Goal: Register for event/course

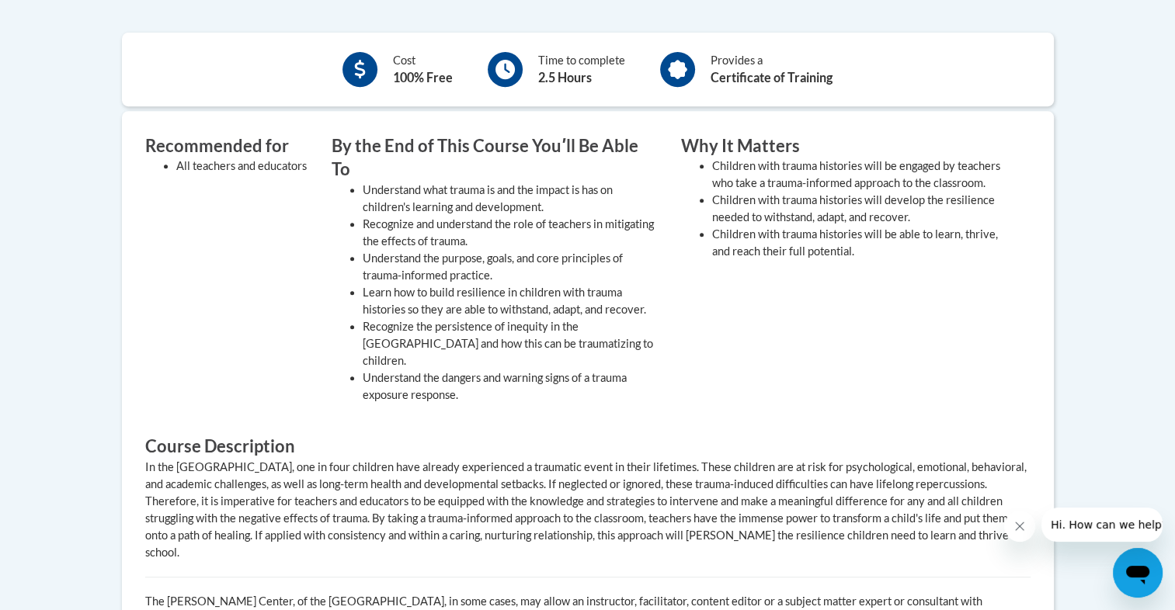
scroll to position [669, 0]
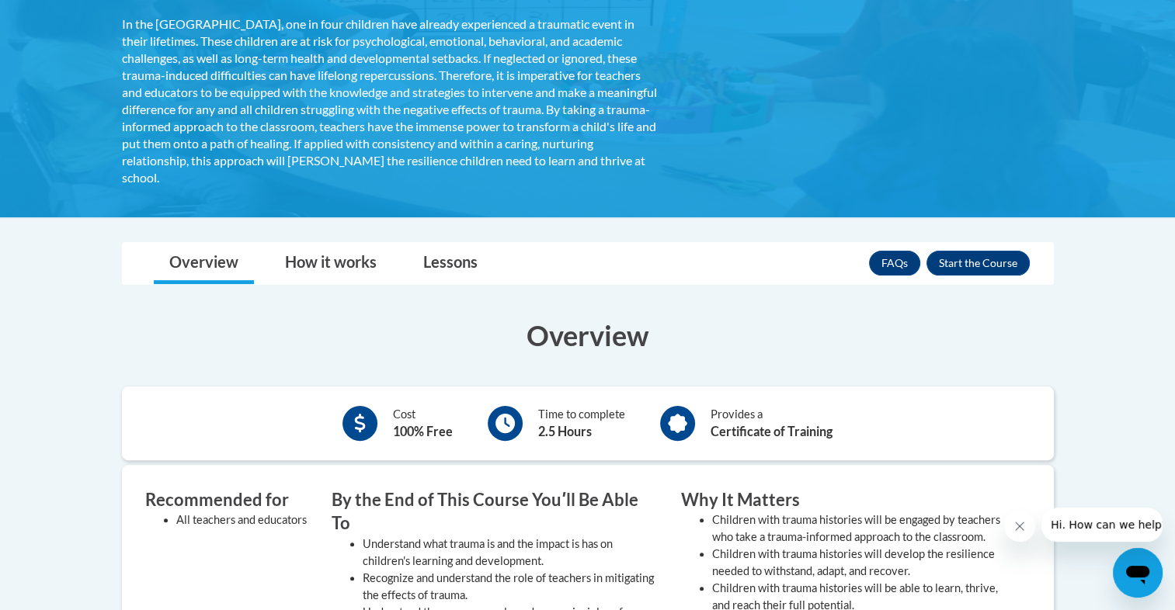
scroll to position [319, 0]
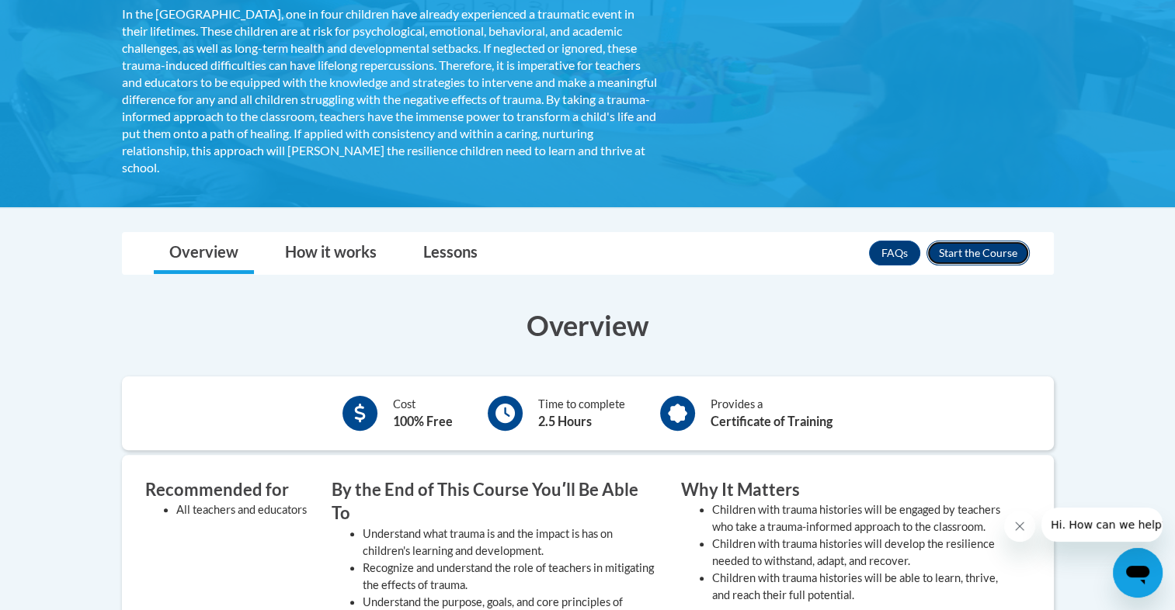
click at [983, 250] on button "Enroll" at bounding box center [977, 253] width 103 height 25
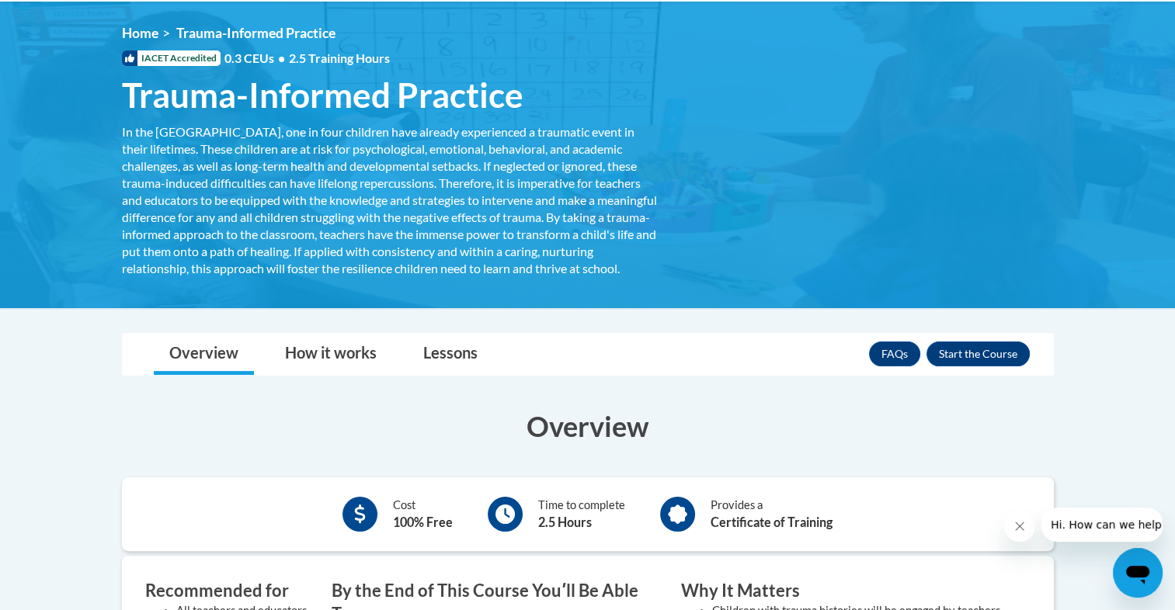
scroll to position [216, 0]
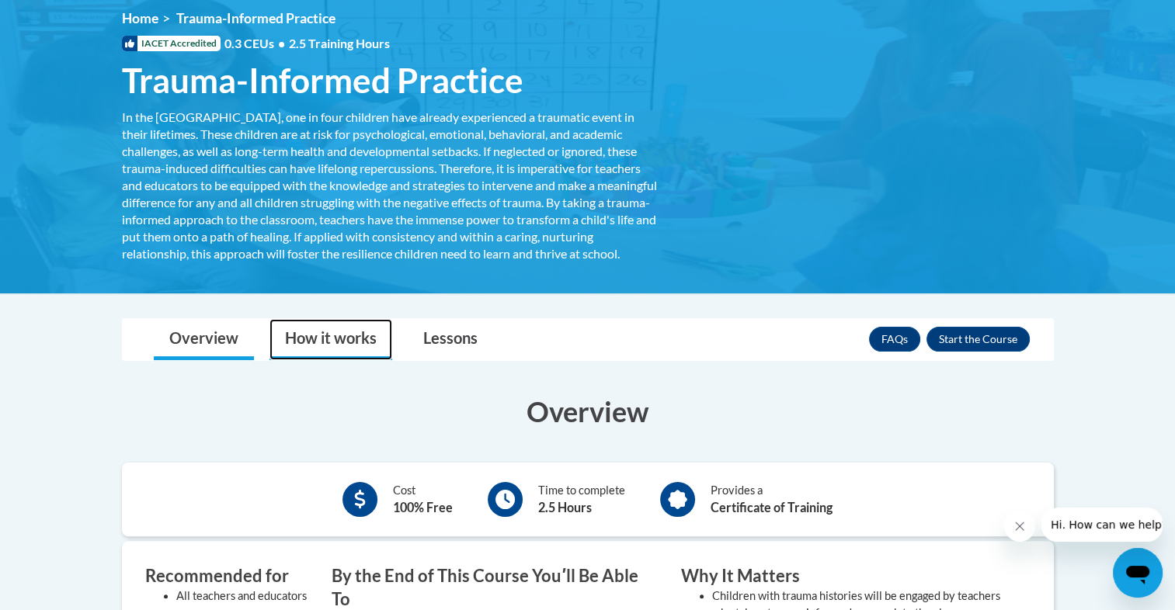
click at [333, 352] on link "How it works" at bounding box center [330, 339] width 123 height 41
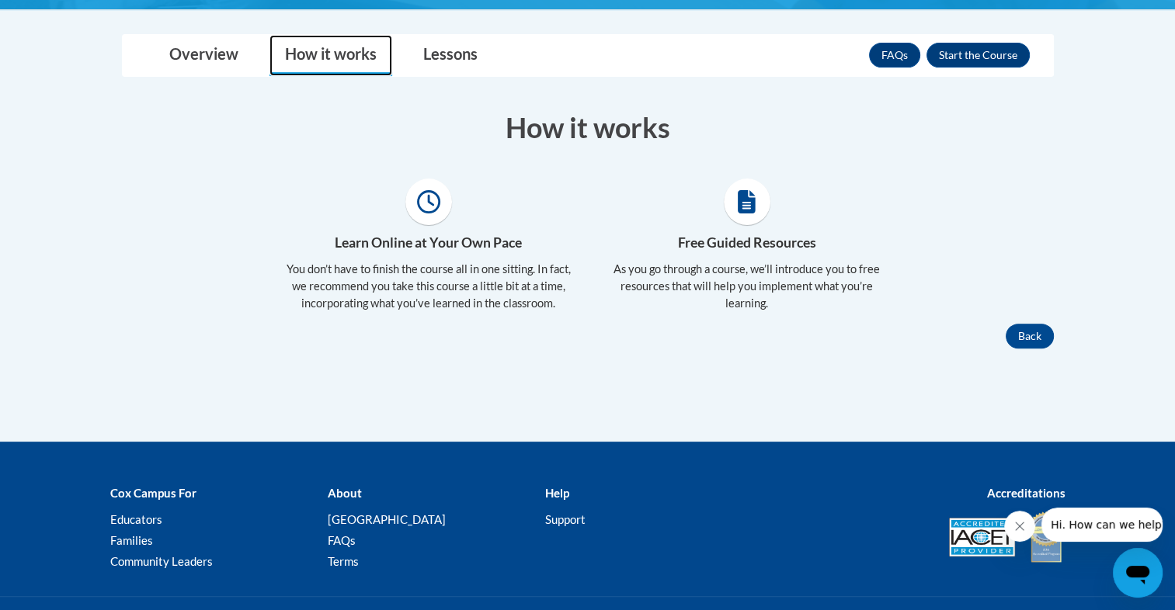
scroll to position [488, 0]
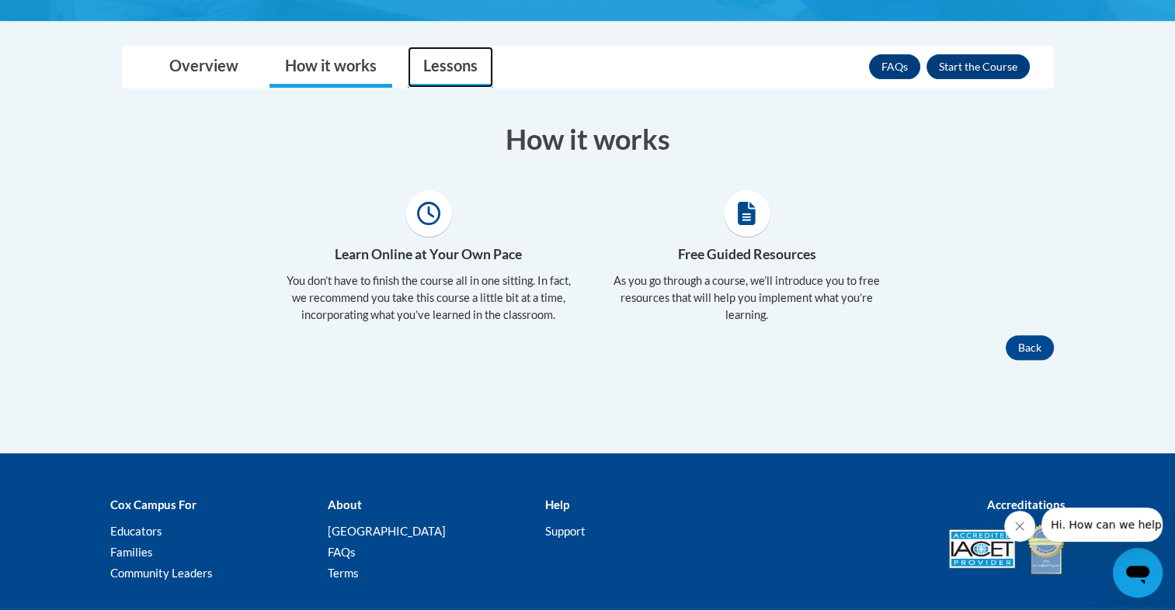
click at [469, 75] on link "Lessons" at bounding box center [450, 67] width 85 height 41
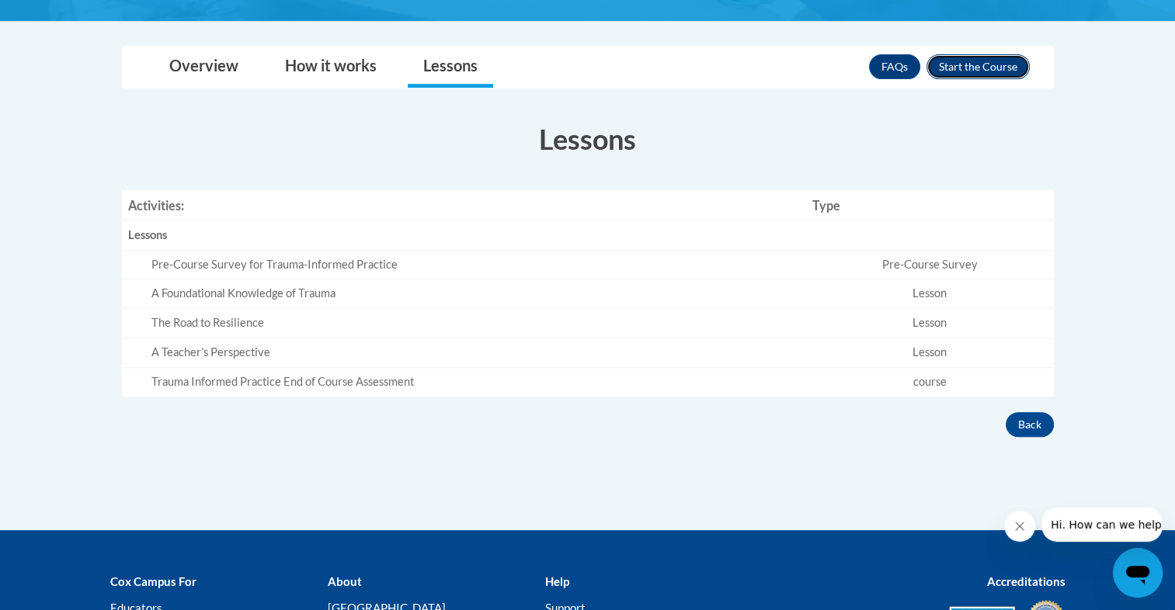
click at [974, 78] on button "Enroll" at bounding box center [977, 66] width 103 height 25
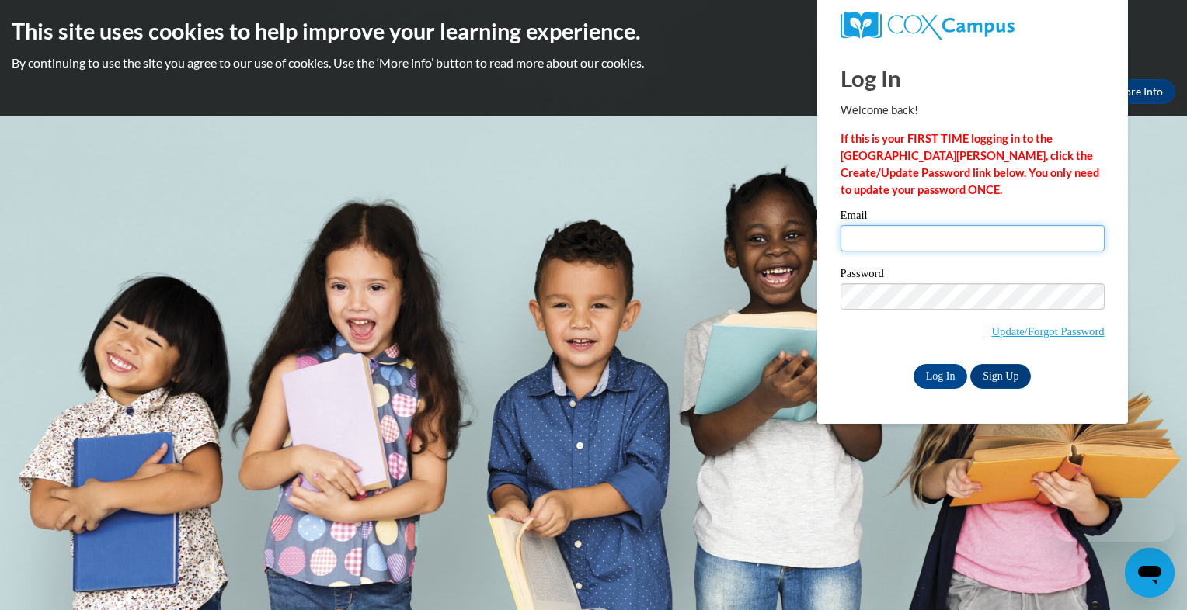
click at [919, 234] on input "Email" at bounding box center [972, 238] width 264 height 26
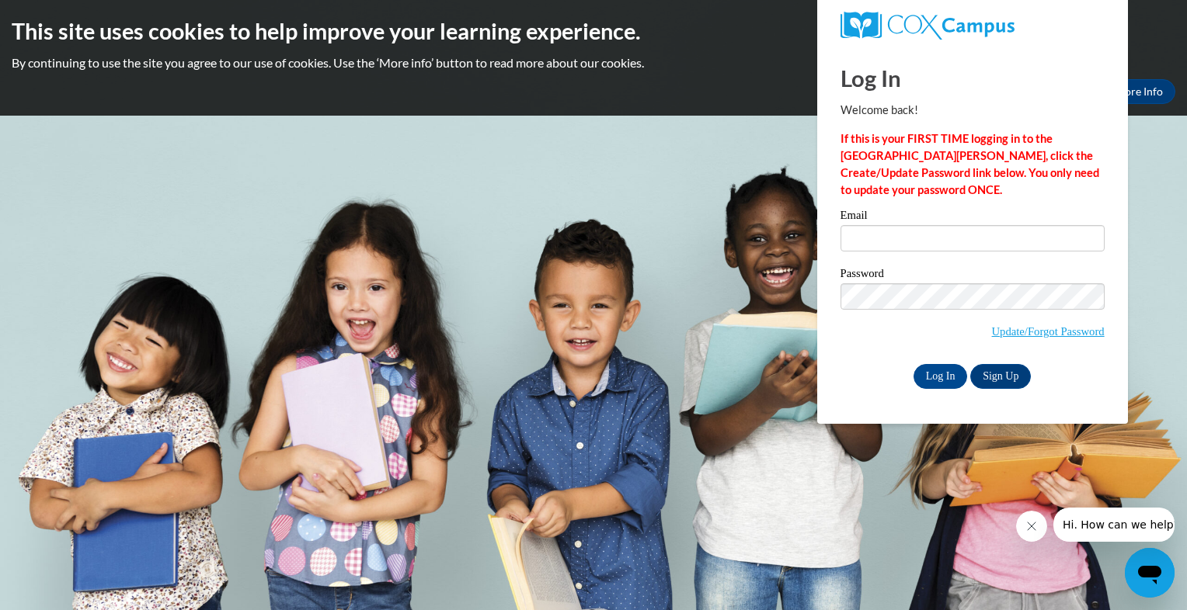
click at [924, 201] on div "Log In Welcome back! If this is your FIRST TIME logging in to the NEW Cox Campu…" at bounding box center [972, 218] width 264 height 342
click at [993, 374] on link "Sign Up" at bounding box center [1000, 376] width 61 height 25
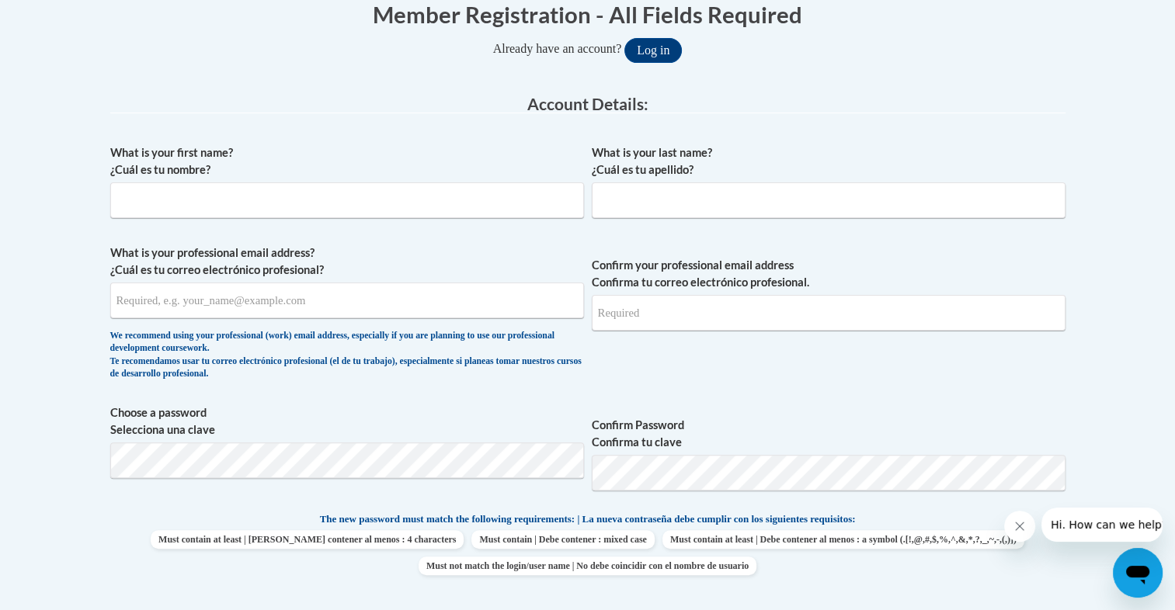
scroll to position [357, 0]
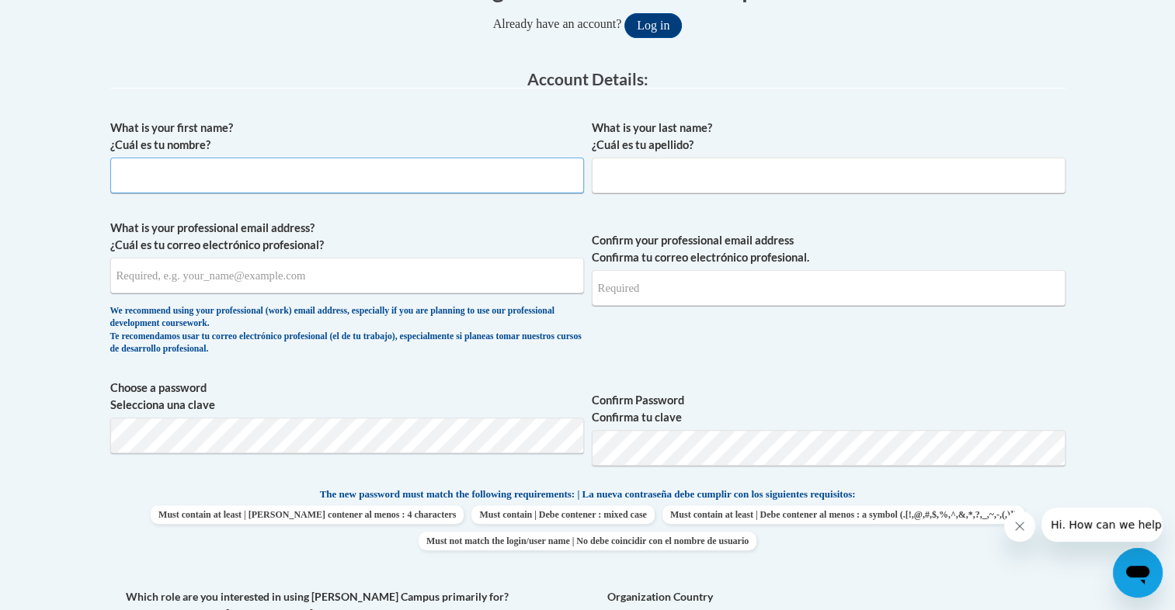
click at [496, 170] on input "What is your first name? ¿Cuál es tu nombre?" at bounding box center [347, 176] width 474 height 36
type input "Kayla"
type input "Ennis"
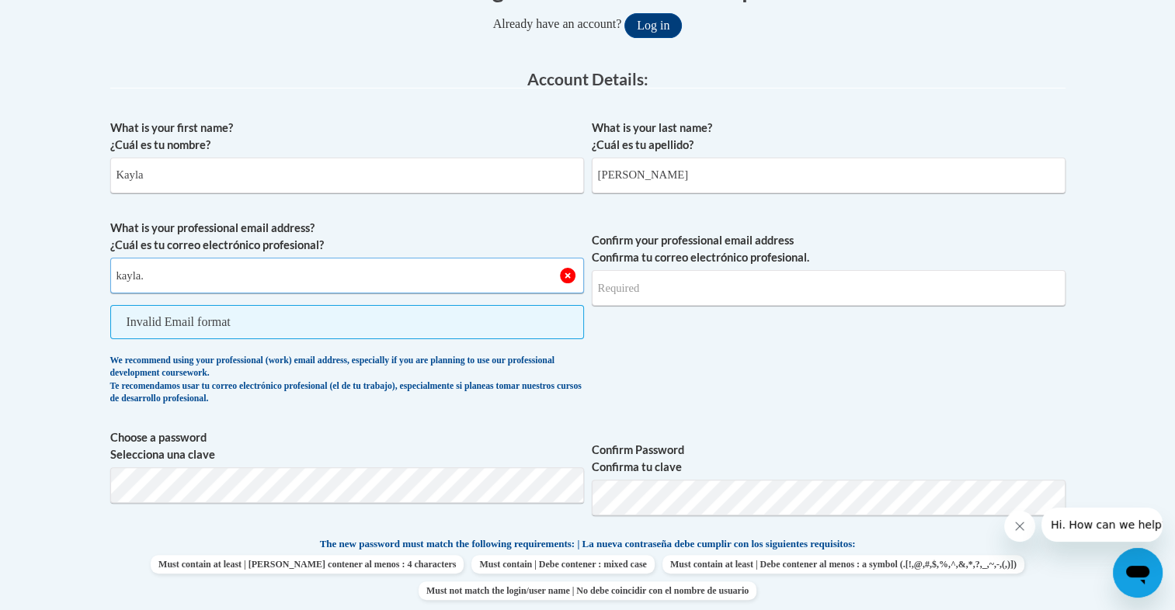
type input "kayla.ennis@delmar.k12.de.us"
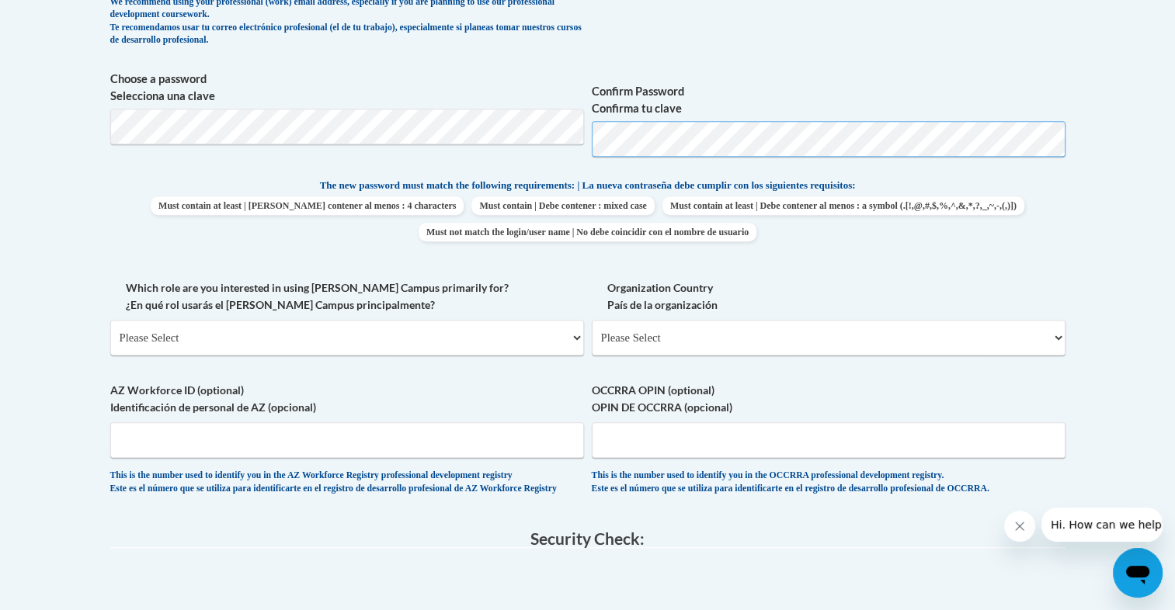
scroll to position [677, 0]
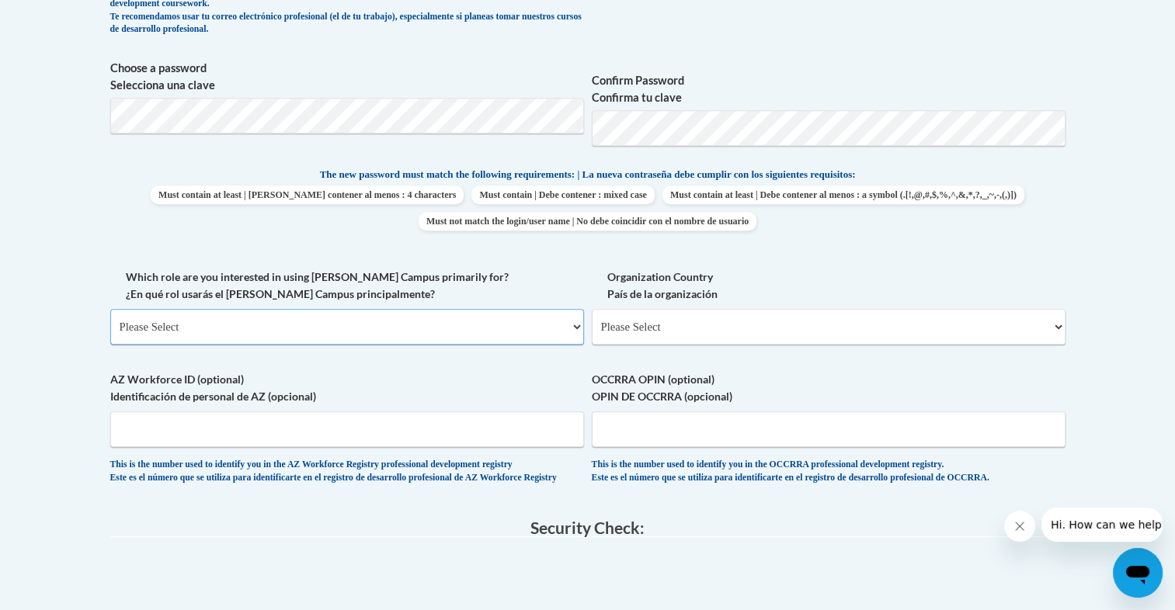
click at [271, 336] on select "Please Select College/University | Colegio/Universidad Community/Nonprofit Part…" at bounding box center [347, 327] width 474 height 36
select select "fbf2d438-af2f-41f8-98f1-81c410e29de3"
click at [110, 309] on select "Please Select College/University | Colegio/Universidad Community/Nonprofit Part…" at bounding box center [347, 327] width 474 height 36
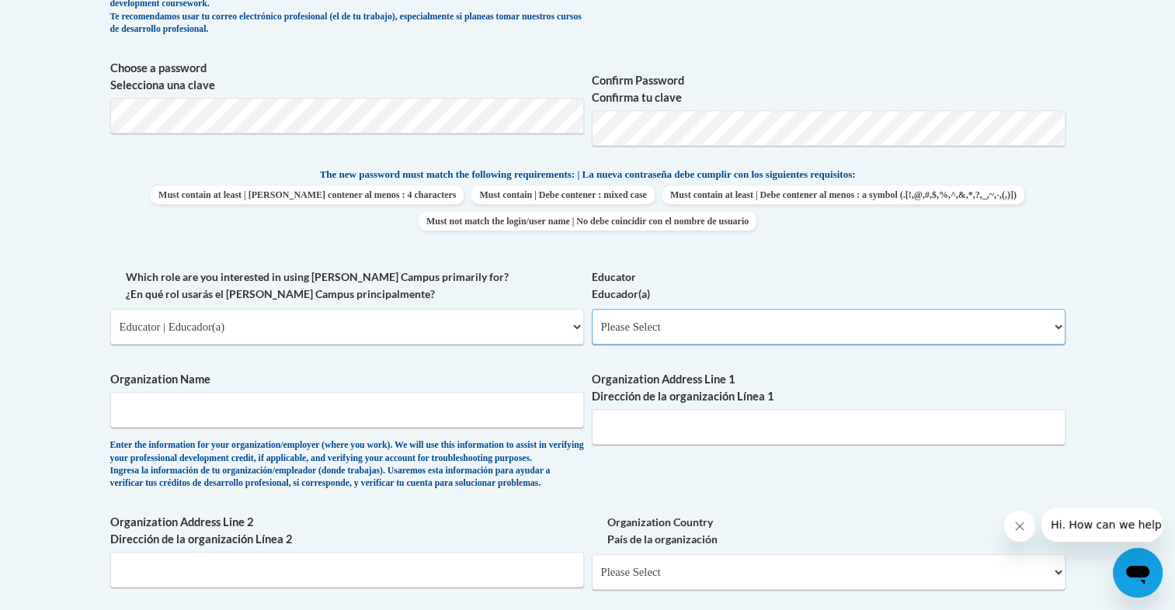
click at [662, 321] on select "Please Select Early Learning/Daycare Teacher/Family Home Care Provider | Maestr…" at bounding box center [829, 327] width 474 height 36
select select "67563ca1-16dc-4830-a7b3-94a34bed3689"
click at [592, 309] on select "Please Select Early Learning/Daycare Teacher/Family Home Care Provider | Maestr…" at bounding box center [829, 327] width 474 height 36
click at [248, 404] on input "Organization Name" at bounding box center [347, 410] width 474 height 36
type input "Delmar Middle School"
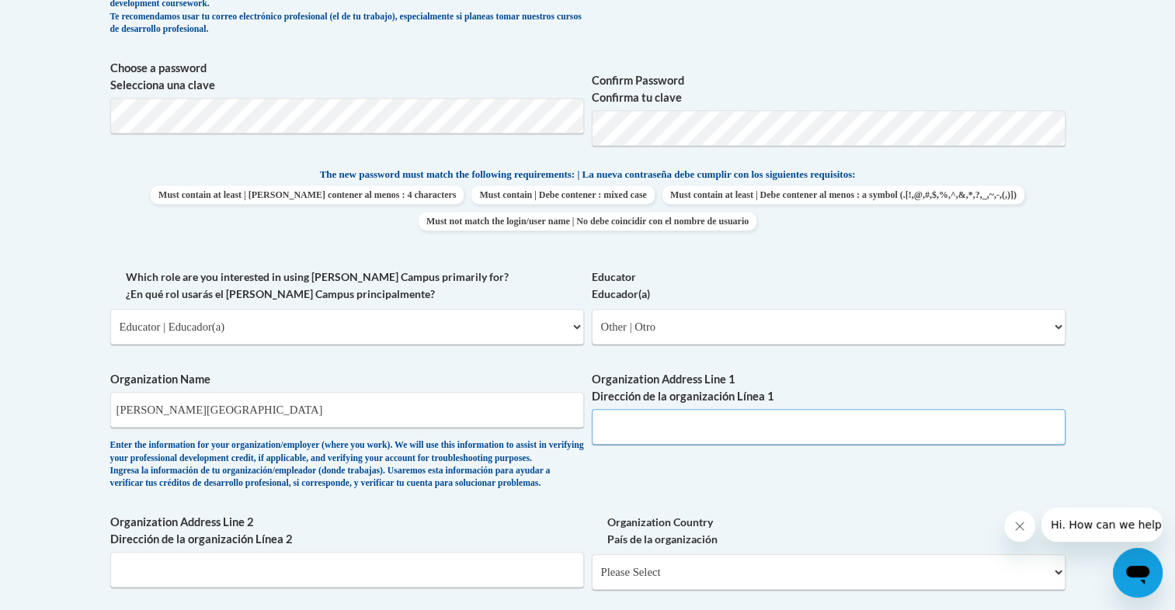
click at [610, 412] on input "Organization Address Line 1 Dirección de la organización Línea 1" at bounding box center [829, 427] width 474 height 36
click at [578, 491] on div "Enter the information for your organization/employer (where you work). We will …" at bounding box center [347, 465] width 474 height 51
click at [618, 421] on input "Organization Address Line 1 Dirección de la organización Línea 1" at bounding box center [829, 427] width 474 height 36
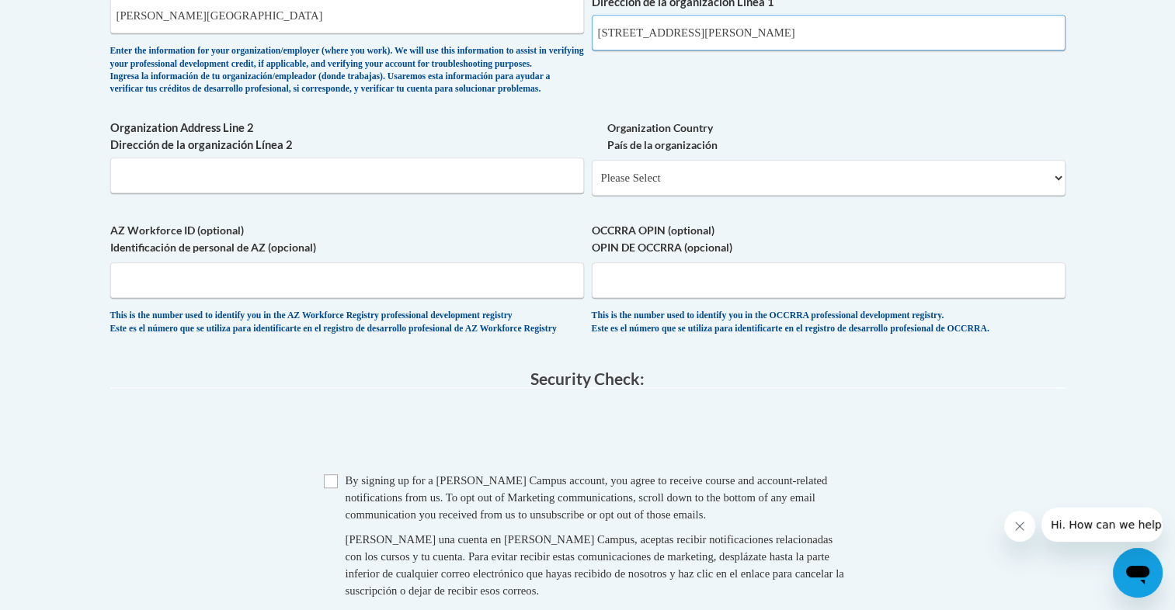
scroll to position [1081, 0]
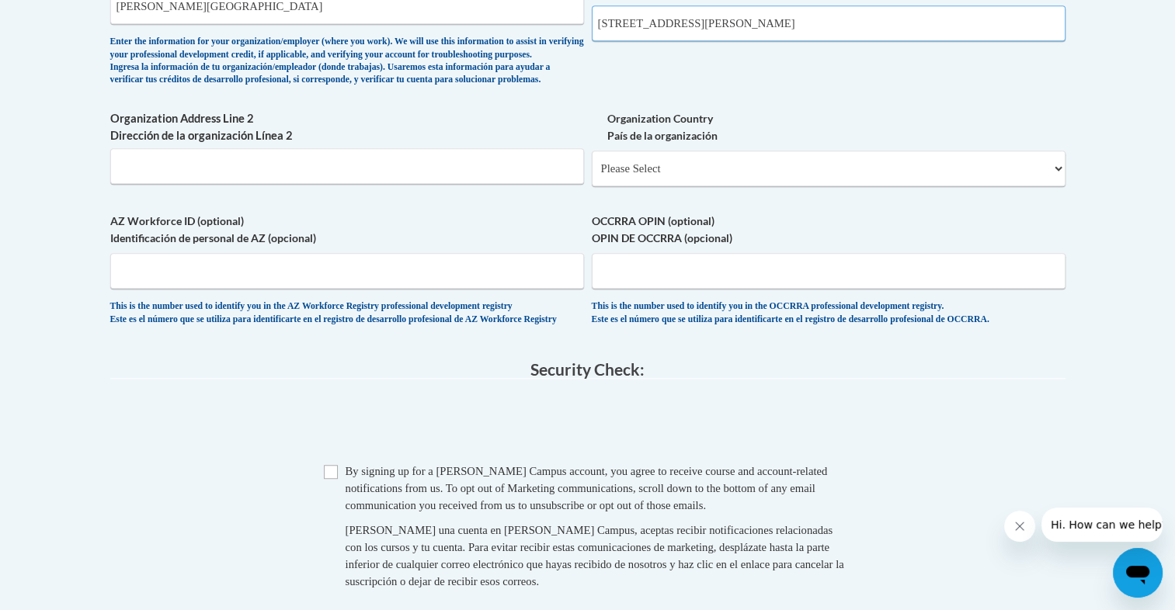
type input "200 N 8th St. Delmar, DE 19940"
click at [672, 186] on select "Please Select United States | Estados Unidos Outside of the United States | Fue…" at bounding box center [829, 169] width 474 height 36
select select "ad49bcad-a171-4b2e-b99c-48b446064914"
click at [592, 175] on select "Please Select United States | Estados Unidos Outside of the United States | Fue…" at bounding box center [829, 169] width 474 height 36
select select
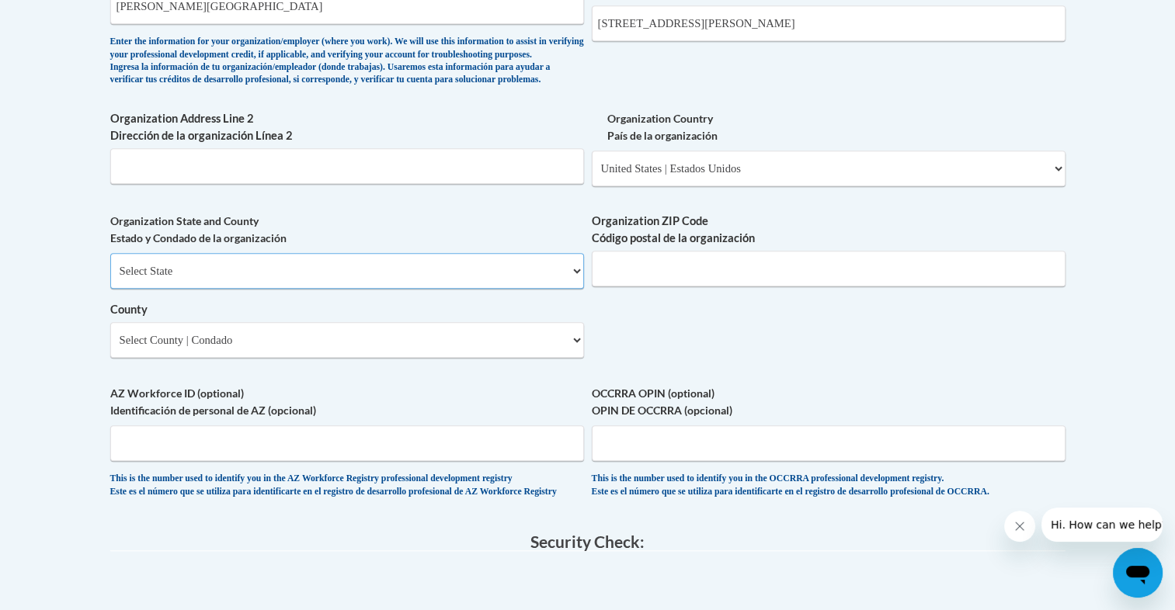
click at [288, 289] on select "Select State Alabama Alaska Arizona Arkansas California Colorado Connecticut De…" at bounding box center [347, 271] width 474 height 36
select select "Delaware"
click at [110, 279] on select "Select State Alabama Alaska Arizona Arkansas California Colorado Connecticut De…" at bounding box center [347, 271] width 474 height 36
click at [624, 284] on input "Organization ZIP Code Código postal de la organización" at bounding box center [829, 269] width 474 height 36
type input "19940"
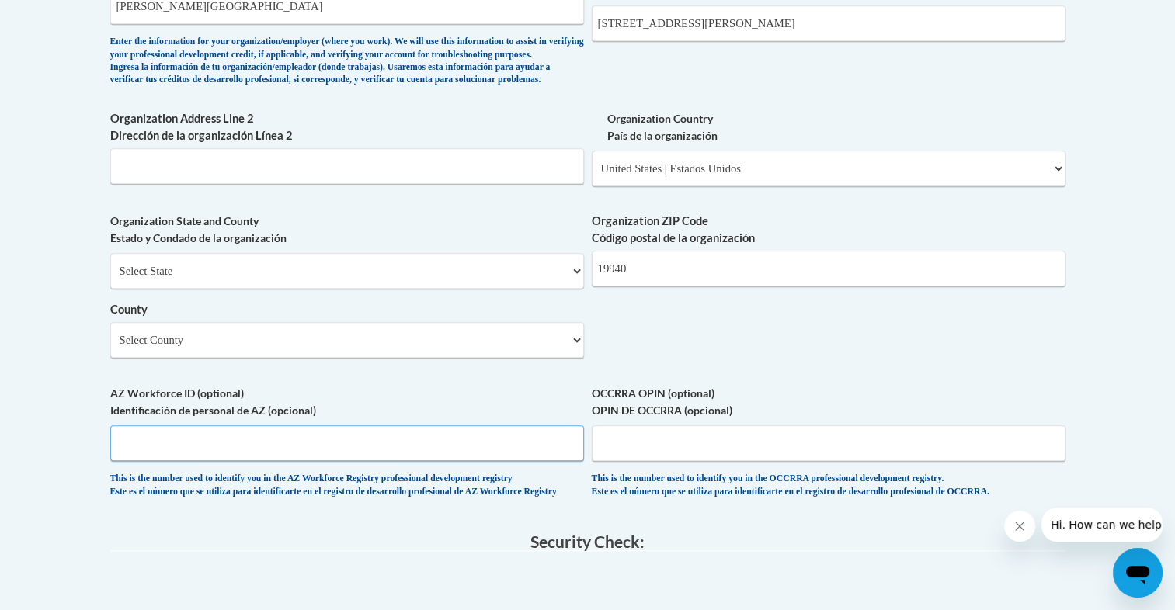
click at [294, 461] on input "AZ Workforce ID (optional) Identificación de personal de AZ (opcional)" at bounding box center [347, 444] width 474 height 36
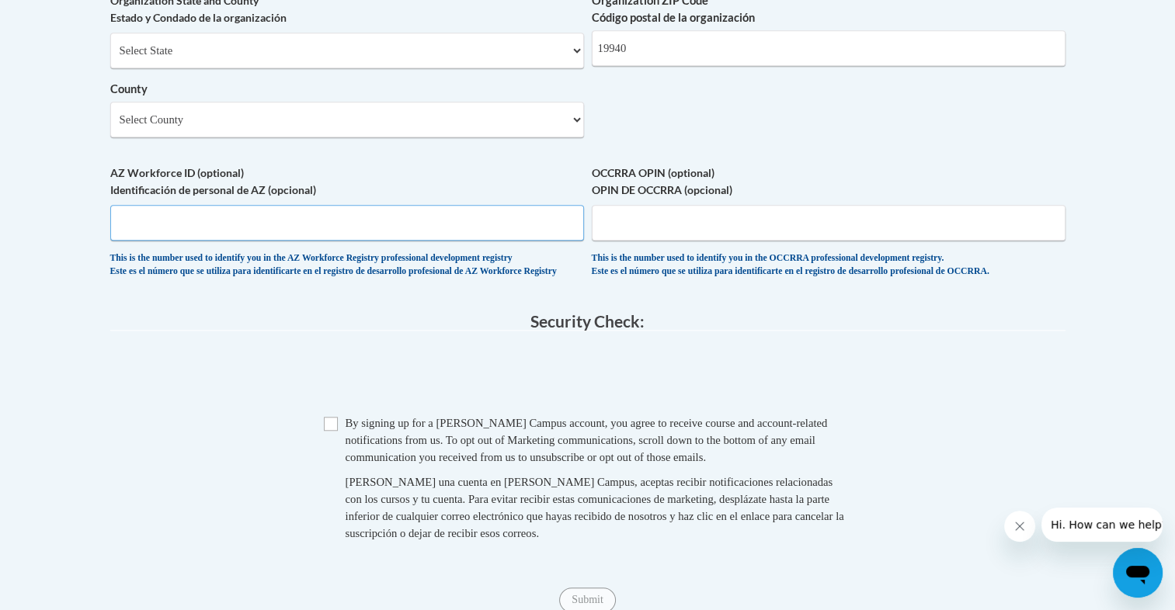
scroll to position [1305, 0]
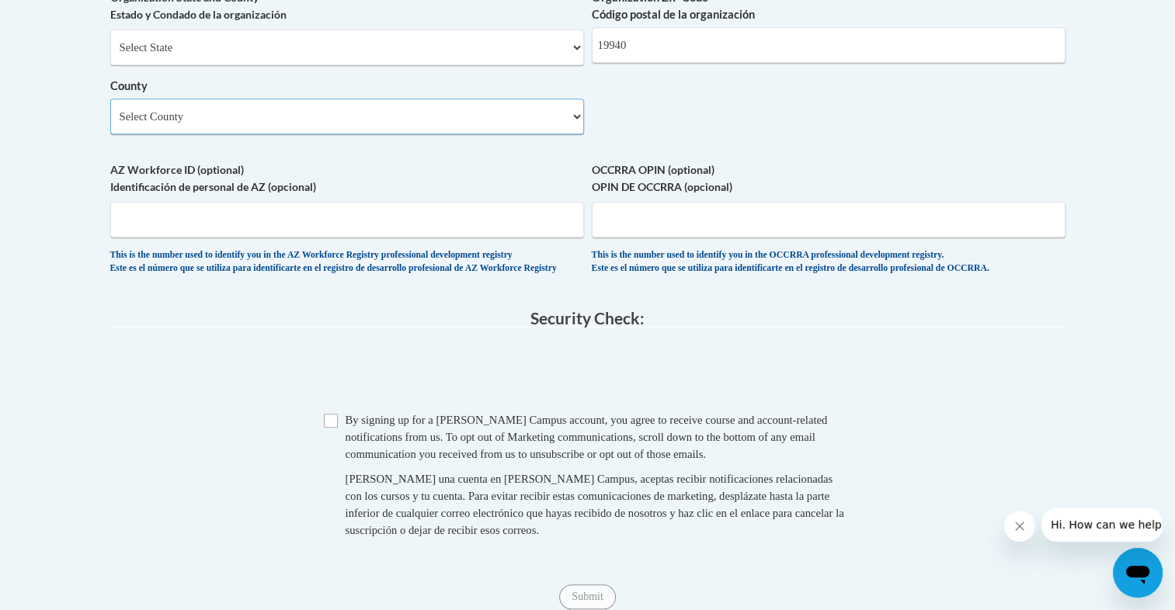
click at [248, 134] on select "Select County Kent New Castle Sussex" at bounding box center [347, 117] width 474 height 36
select select "Sussex"
click at [110, 124] on select "Select County Kent New Castle Sussex" at bounding box center [347, 117] width 474 height 36
click at [326, 428] on input "Checkbox" at bounding box center [331, 421] width 14 height 14
checkbox input "true"
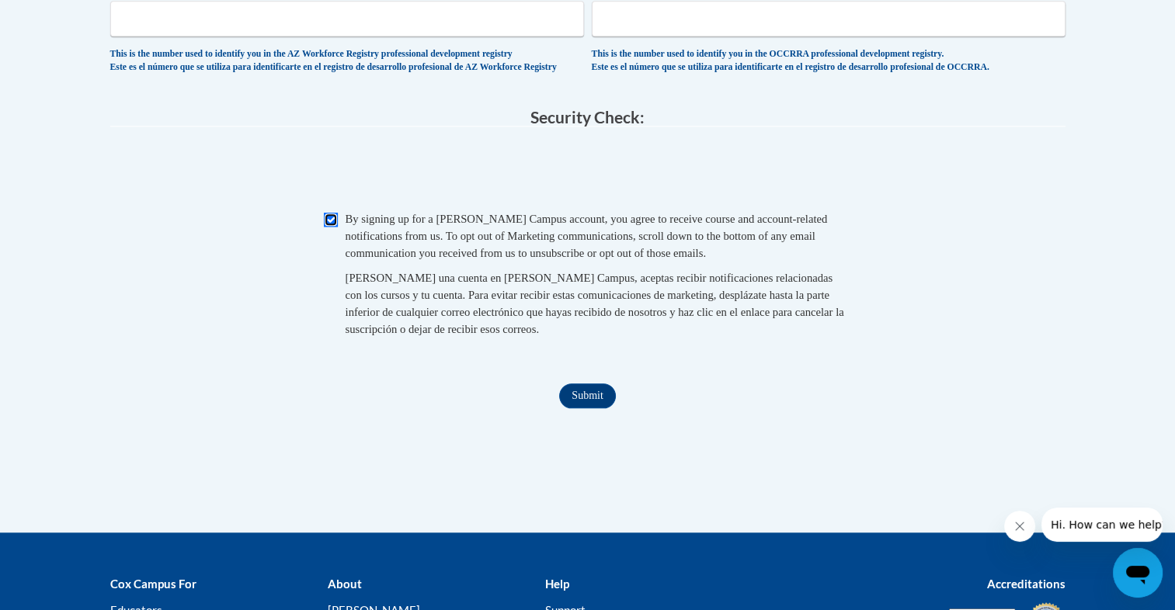
scroll to position [1592, 0]
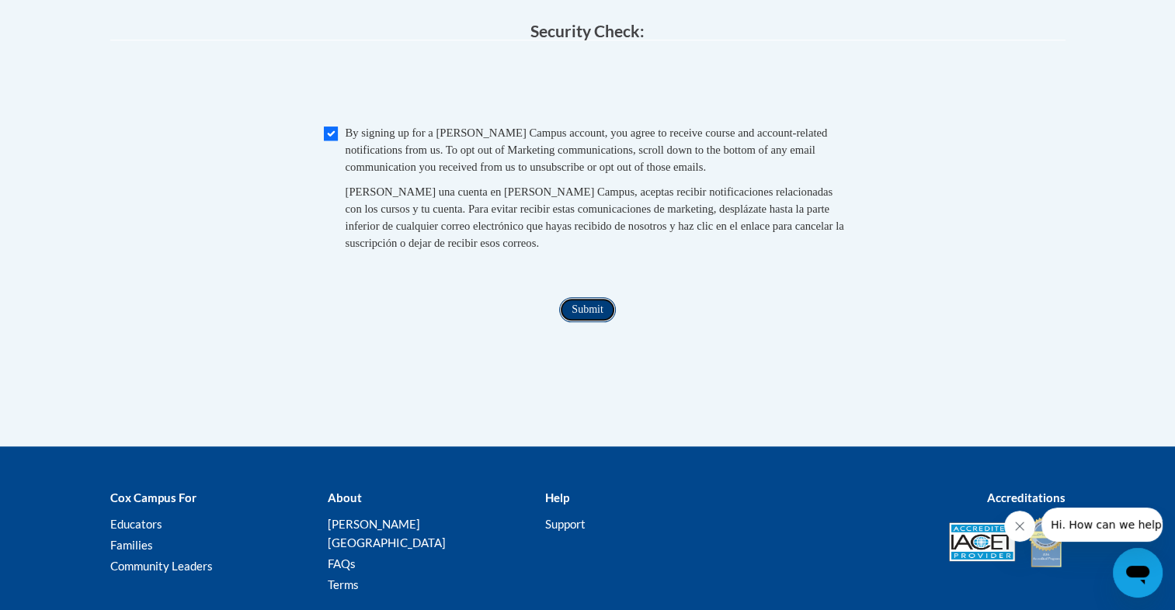
click at [581, 322] on input "Submit" at bounding box center [587, 309] width 56 height 25
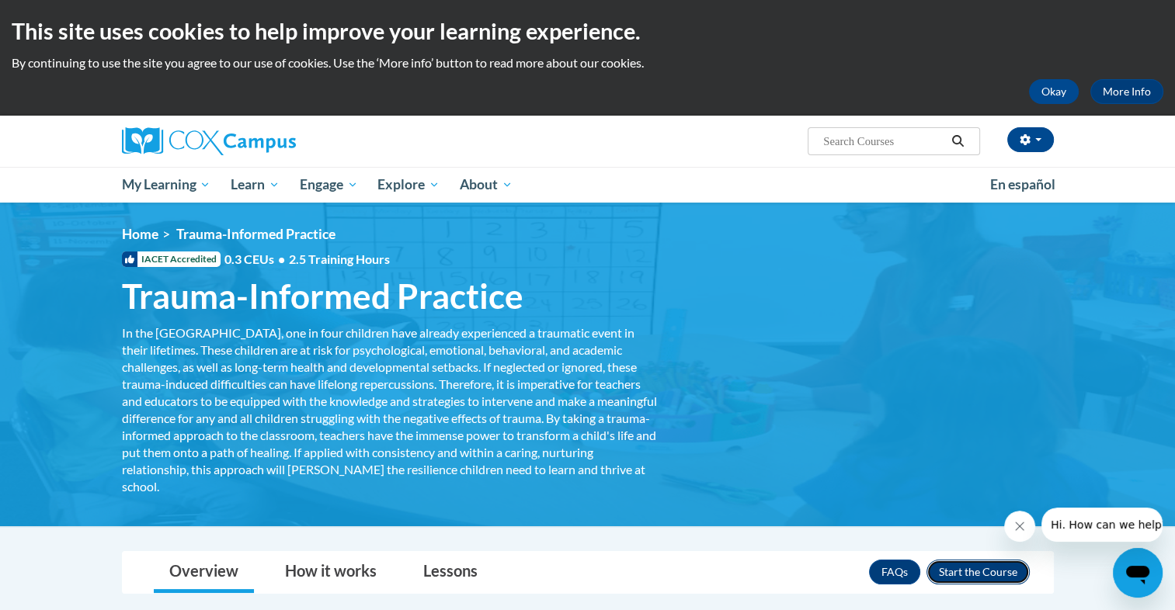
click at [978, 565] on button "Enroll" at bounding box center [977, 572] width 103 height 25
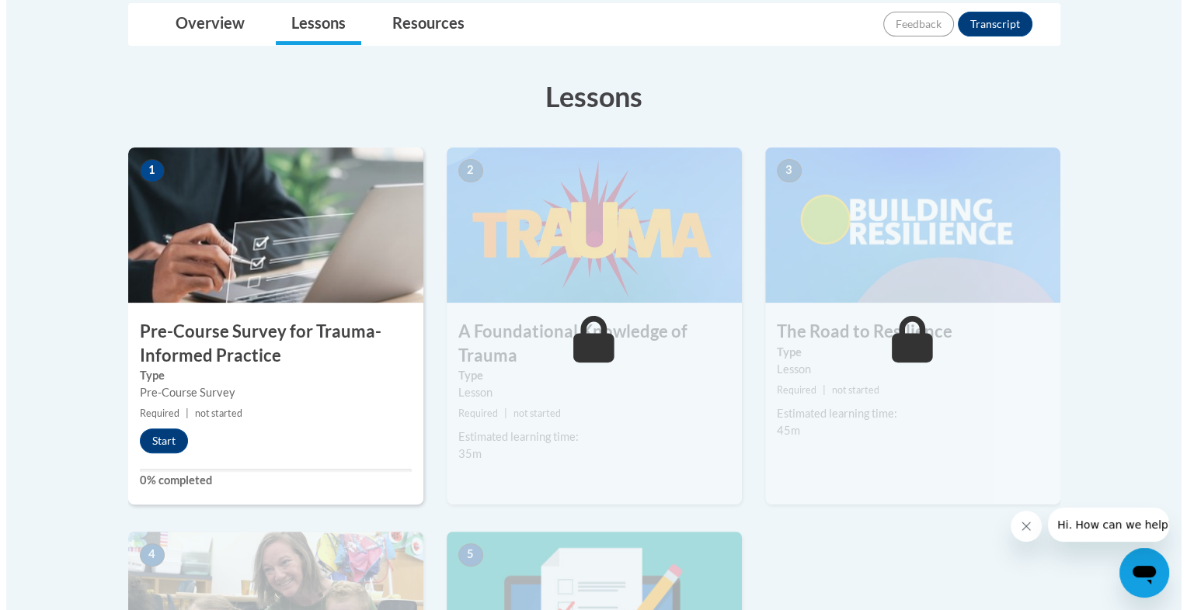
scroll to position [385, 0]
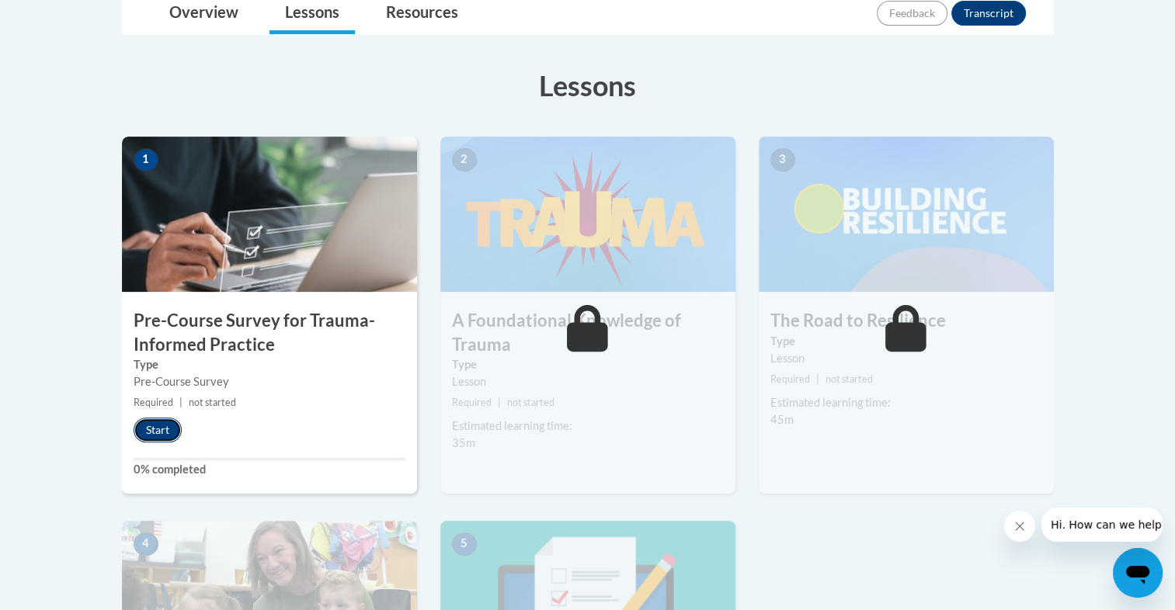
click at [160, 432] on button "Start" at bounding box center [158, 430] width 48 height 25
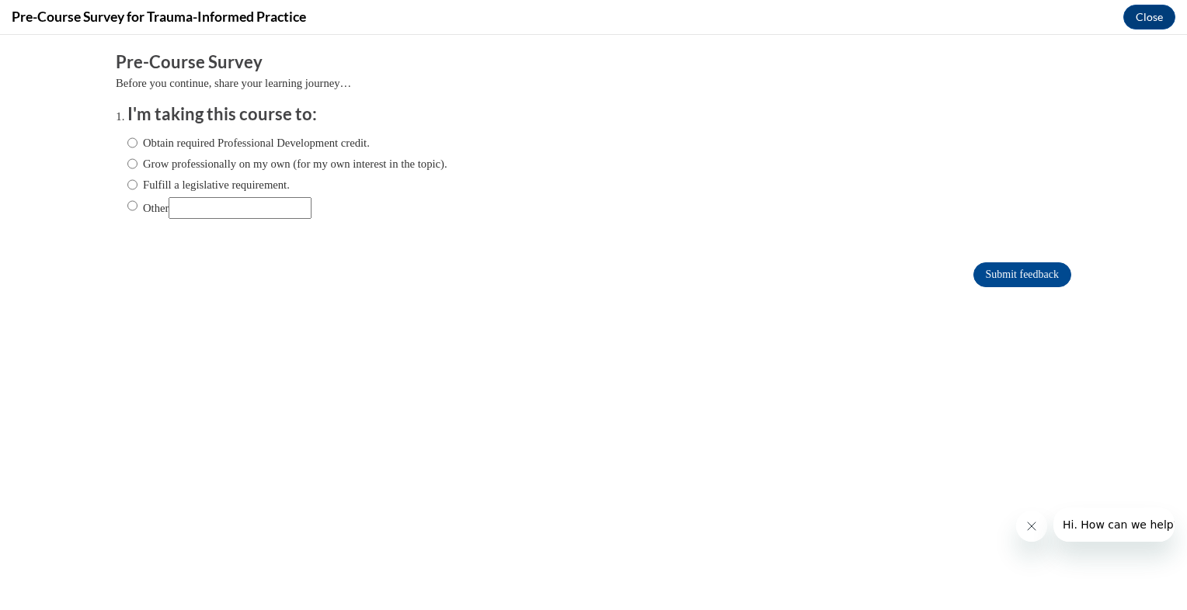
scroll to position [0, 0]
click at [231, 212] on input "Other" at bounding box center [240, 208] width 143 height 22
click at [160, 148] on label "Obtain required Professional Development credit." at bounding box center [248, 142] width 242 height 17
click at [137, 148] on input "Obtain required Professional Development credit." at bounding box center [132, 142] width 10 height 17
radio input "true"
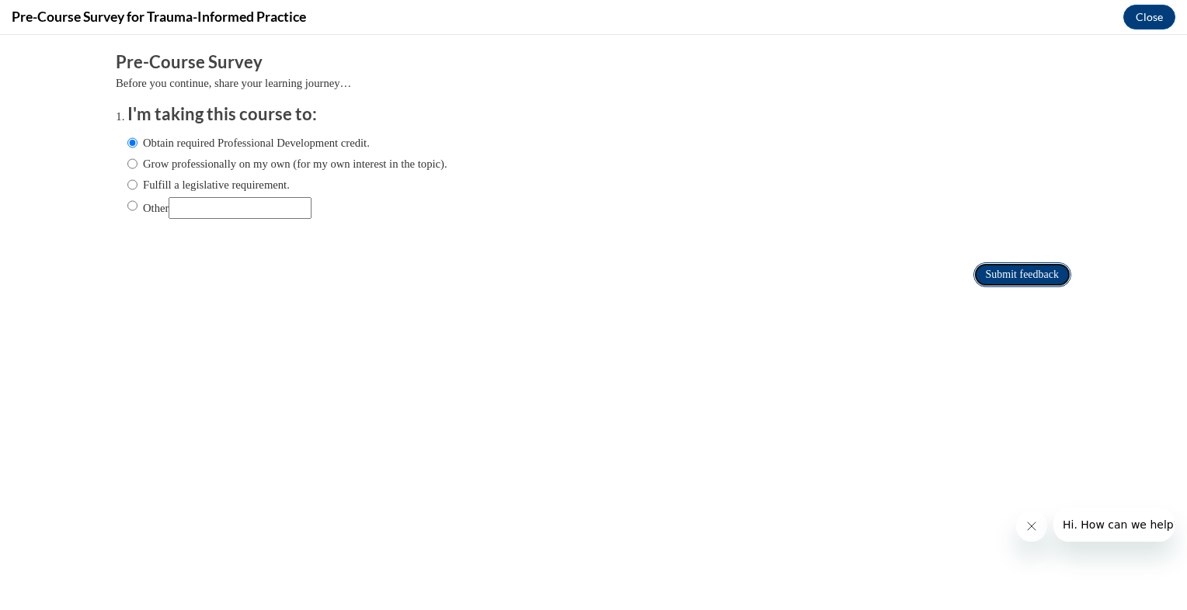
click at [973, 284] on input "Submit feedback" at bounding box center [1022, 274] width 98 height 25
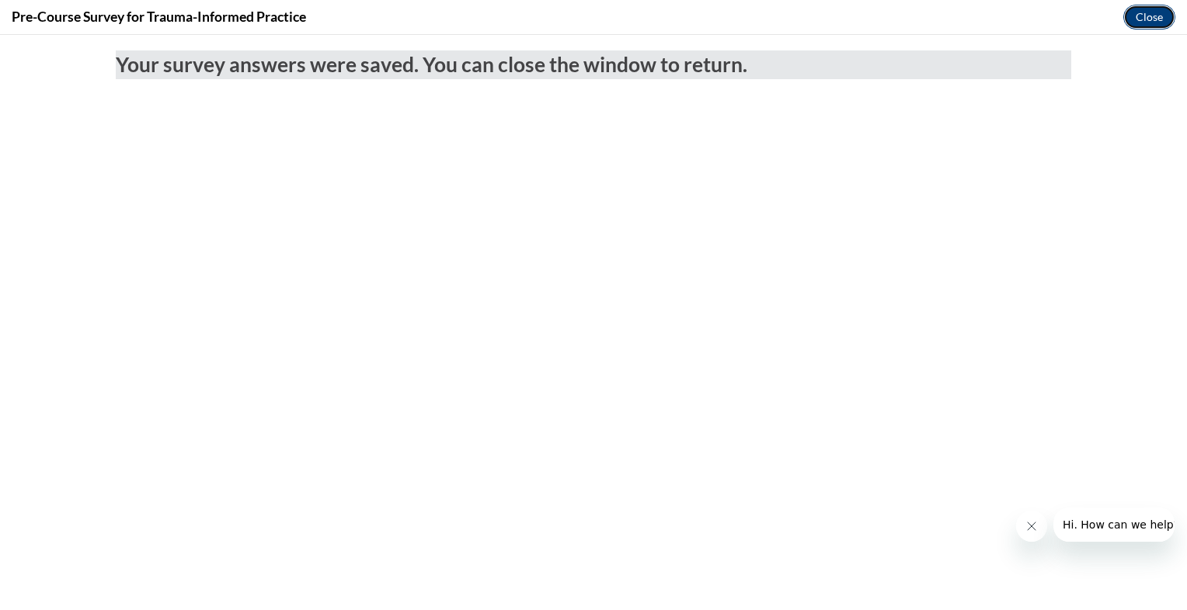
click at [1140, 26] on button "Close" at bounding box center [1149, 17] width 52 height 25
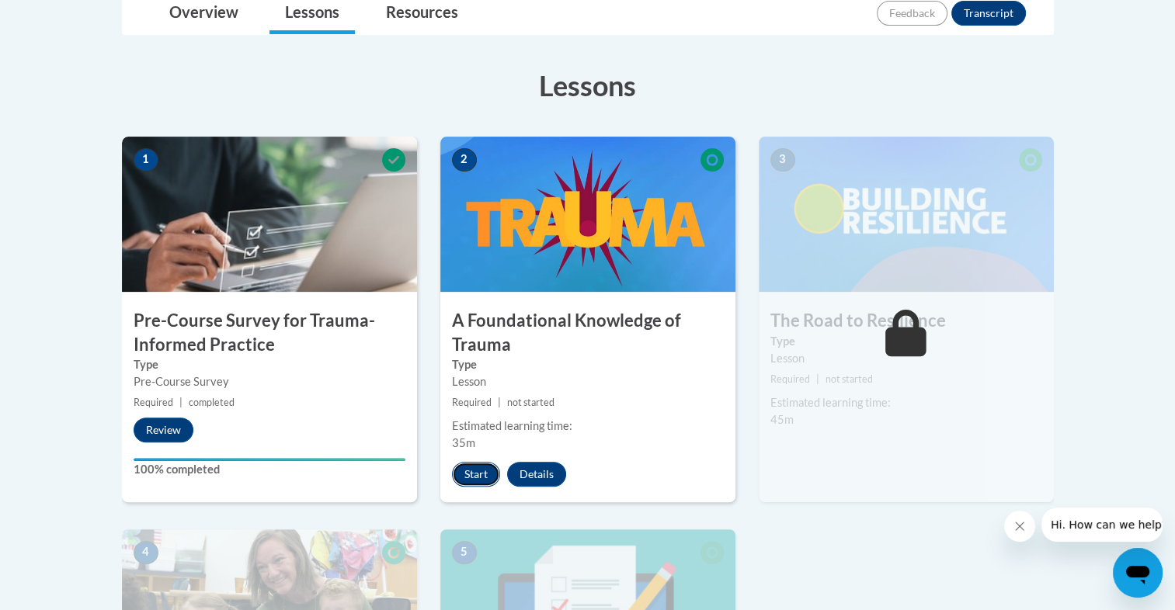
click at [474, 473] on button "Start" at bounding box center [476, 474] width 48 height 25
click at [524, 336] on h3 "A Foundational Knowledge of Trauma" at bounding box center [587, 333] width 295 height 48
click at [519, 178] on img at bounding box center [587, 214] width 295 height 155
click at [477, 482] on button "Resume" at bounding box center [483, 474] width 63 height 25
